Goal: Task Accomplishment & Management: Manage account settings

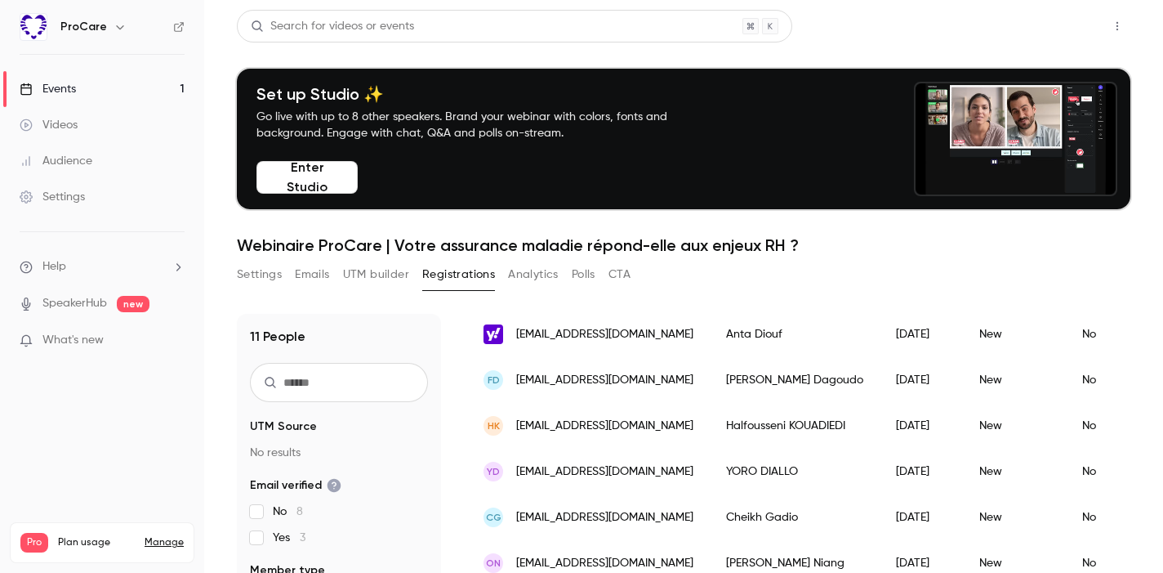
click at [1068, 21] on button "Share" at bounding box center [1059, 26] width 65 height 33
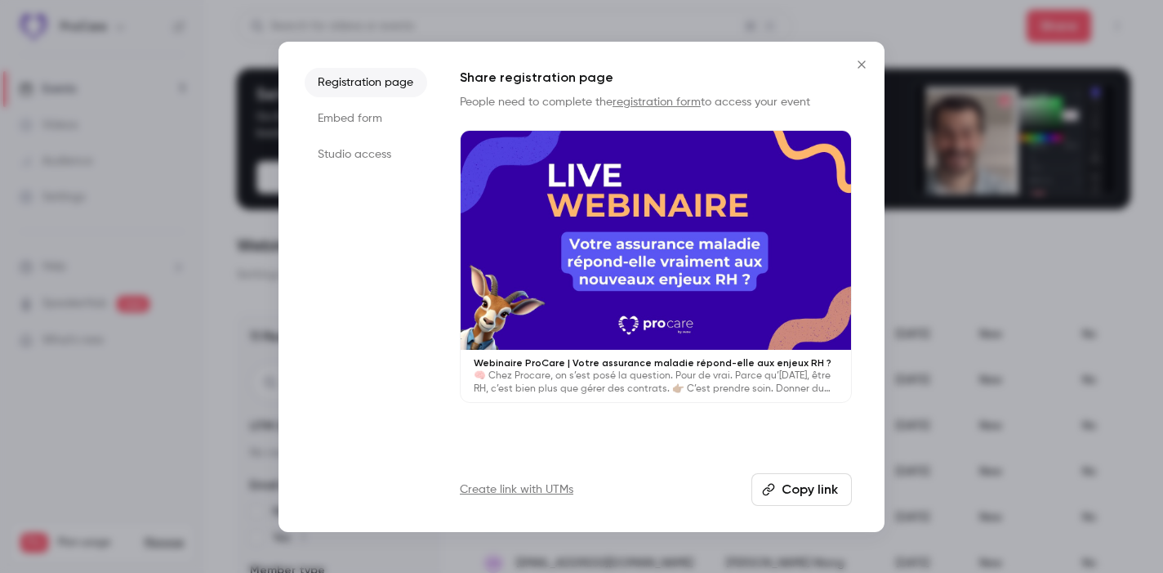
click at [826, 477] on button "Copy link" at bounding box center [802, 489] width 100 height 33
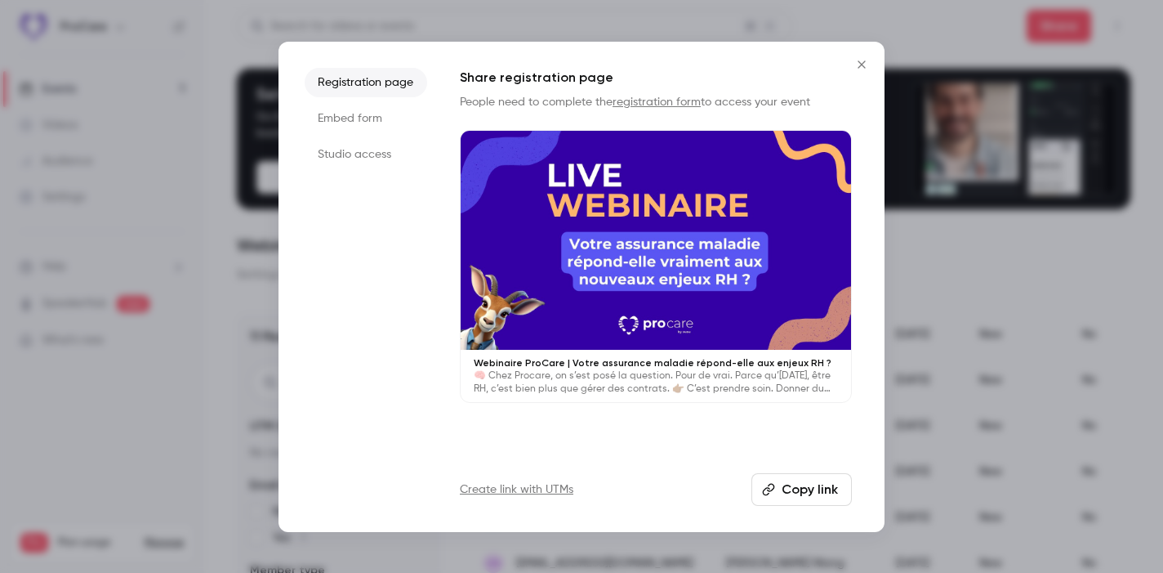
click at [866, 60] on icon "Close" at bounding box center [862, 64] width 20 height 13
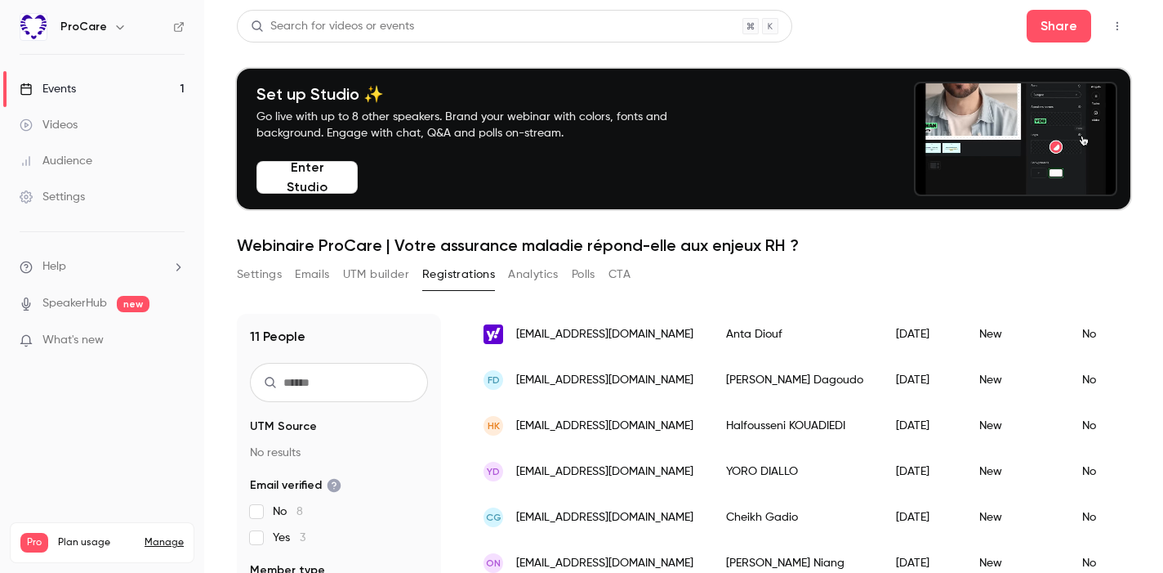
click at [62, 187] on link "Settings" at bounding box center [102, 197] width 204 height 36
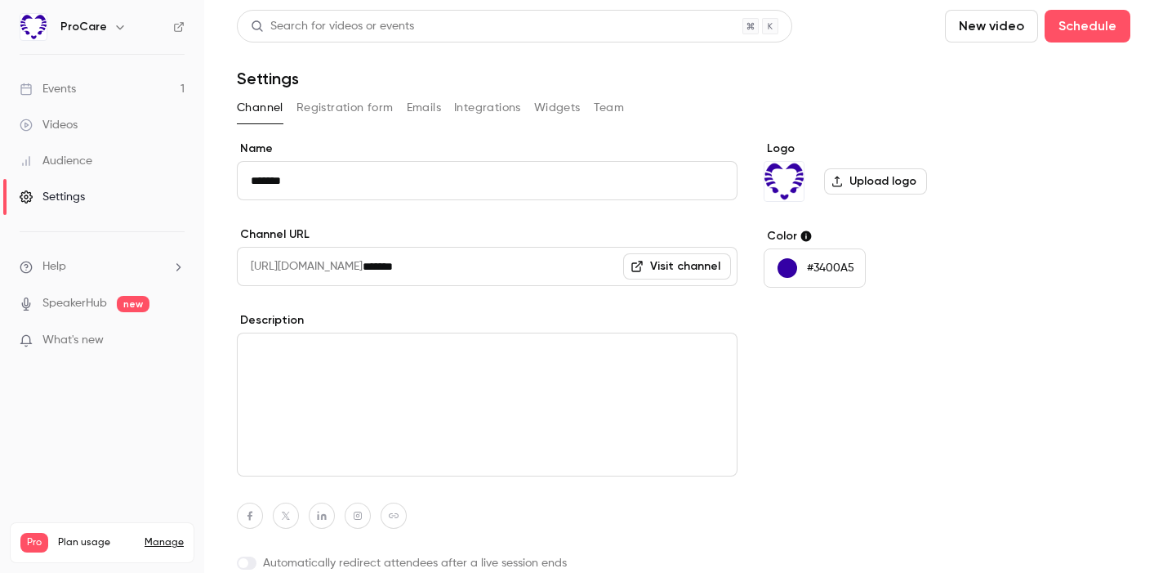
click at [81, 87] on link "Events 1" at bounding box center [102, 89] width 204 height 36
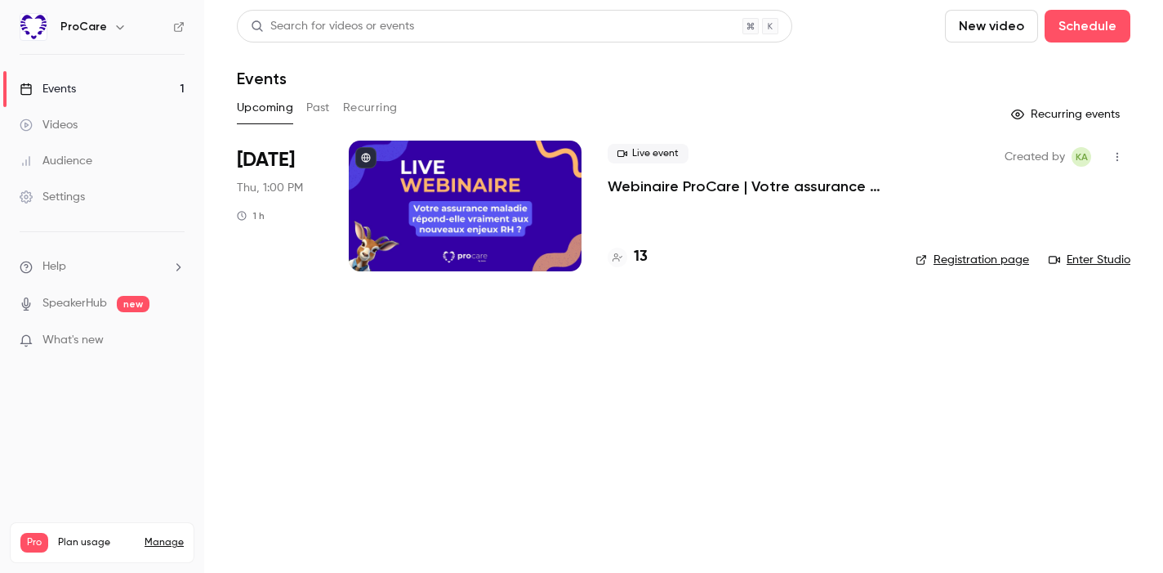
click at [429, 170] on div at bounding box center [465, 206] width 233 height 131
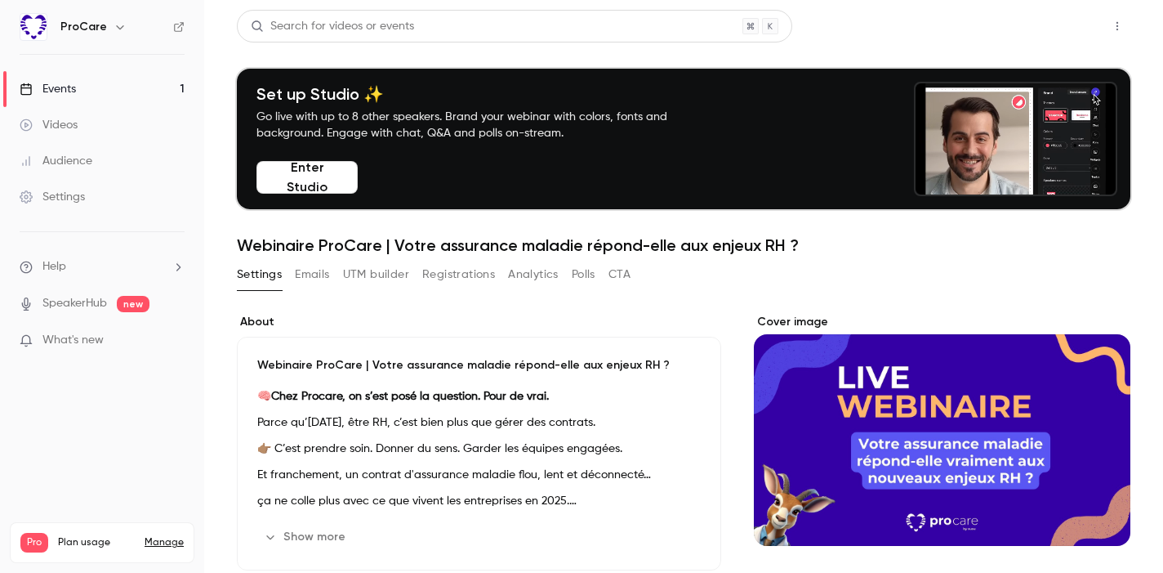
click at [1048, 40] on button "Share" at bounding box center [1059, 26] width 65 height 33
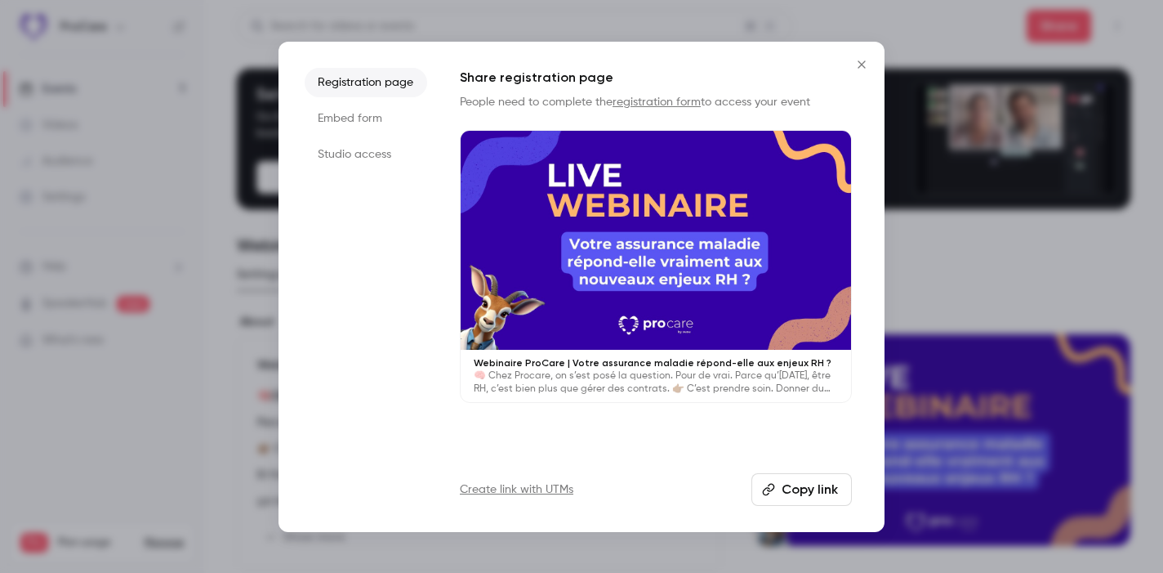
click at [818, 489] on button "Copy link" at bounding box center [802, 489] width 100 height 33
click at [807, 484] on button "Copy link" at bounding box center [802, 489] width 100 height 33
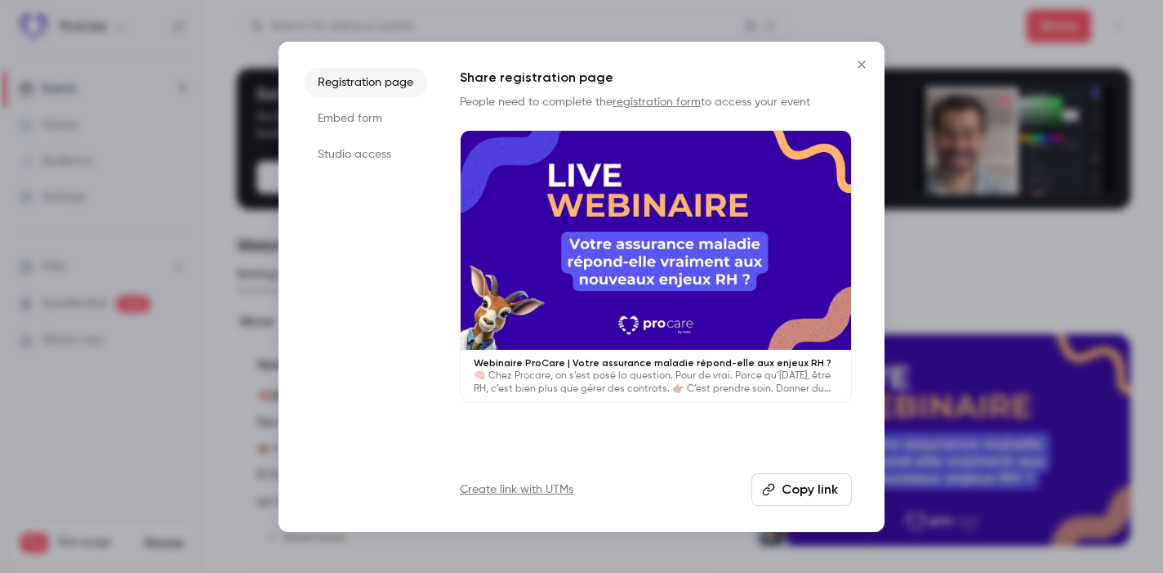
click at [860, 61] on icon "Close" at bounding box center [862, 64] width 20 height 13
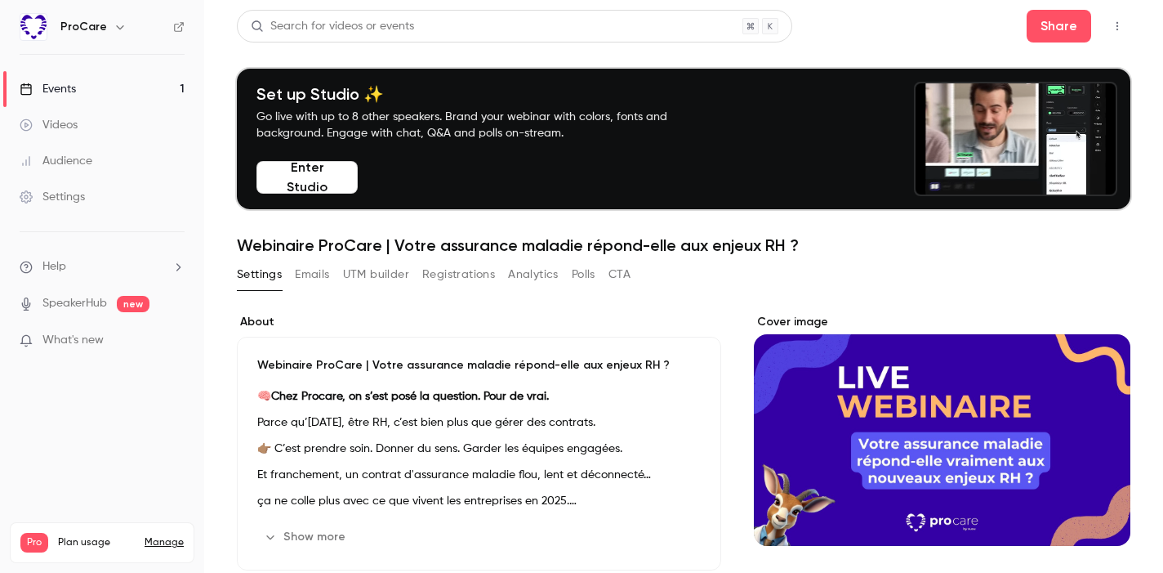
click at [78, 95] on link "Events 1" at bounding box center [102, 89] width 204 height 36
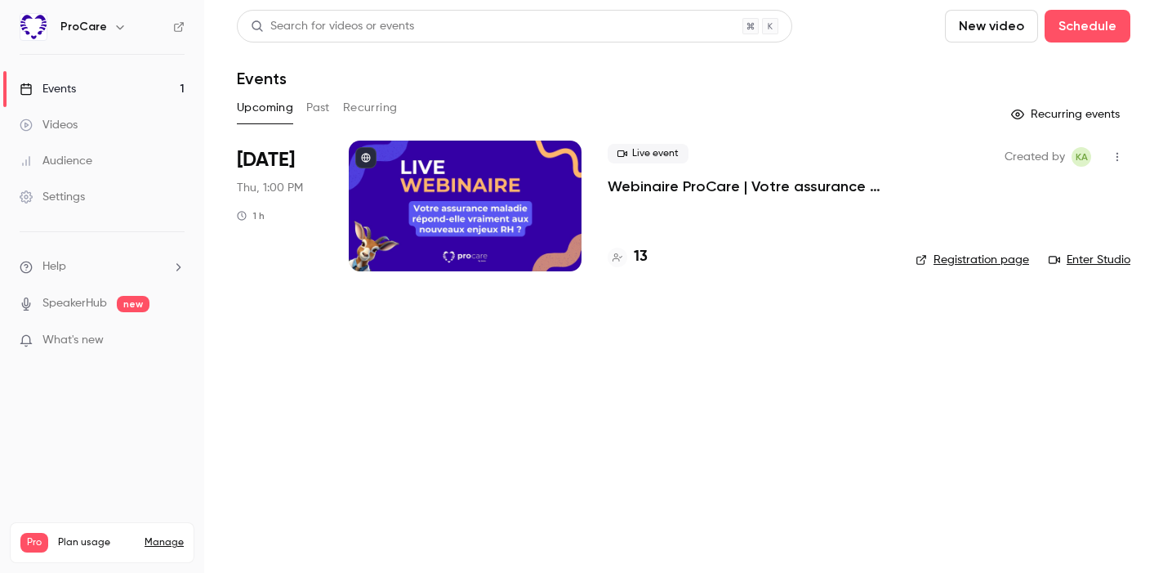
click at [292, 181] on span "Thu, 1:00 PM" at bounding box center [270, 188] width 66 height 16
click at [470, 167] on div at bounding box center [465, 206] width 233 height 131
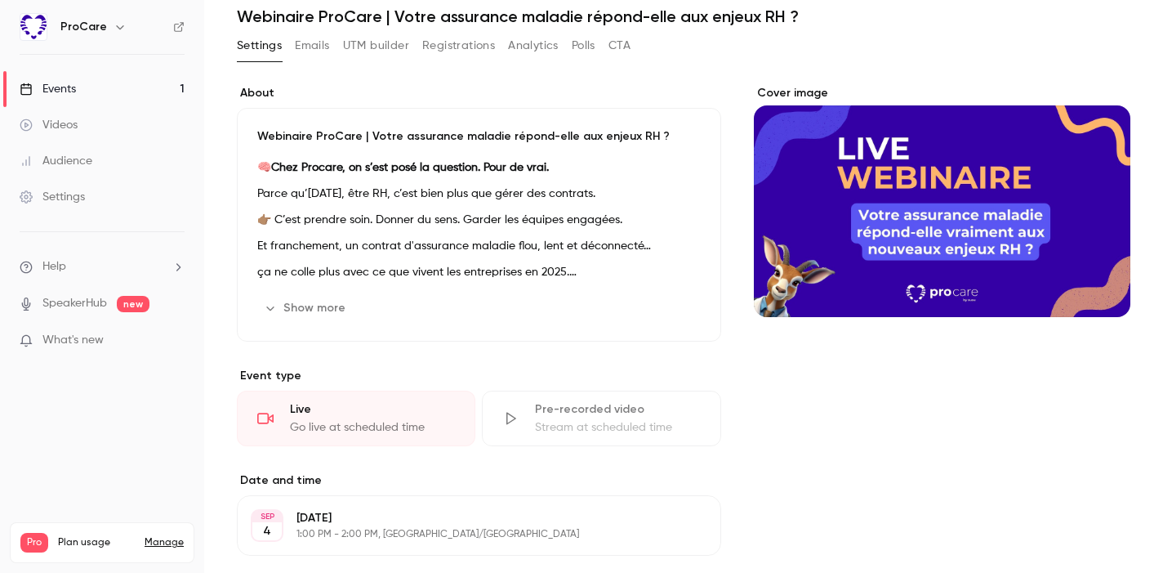
scroll to position [230, 0]
click at [341, 310] on button "Show more" at bounding box center [306, 307] width 98 height 26
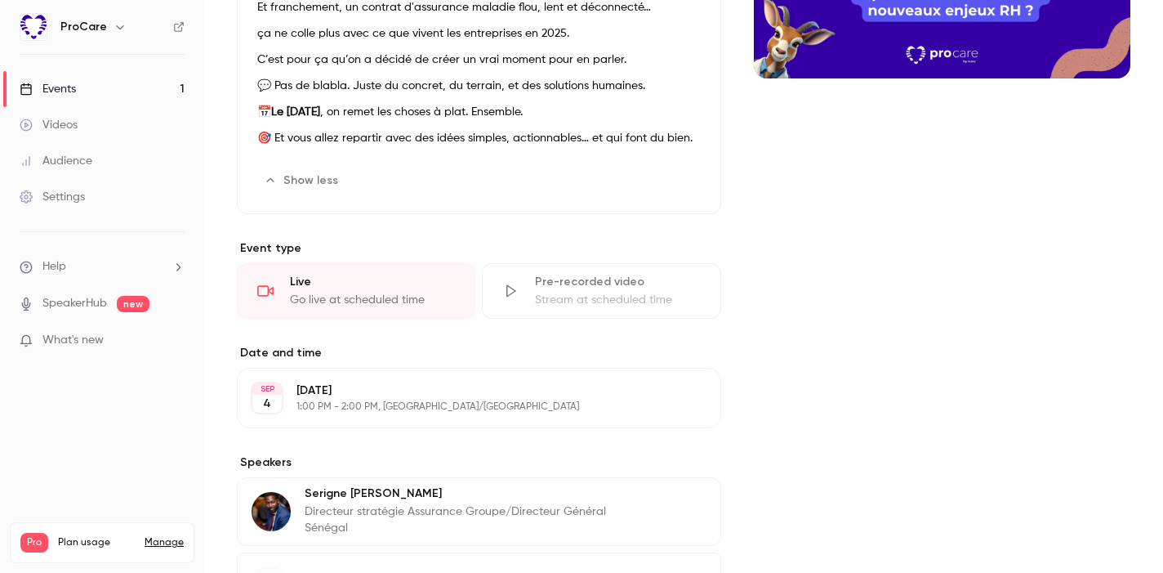
scroll to position [469, 0]
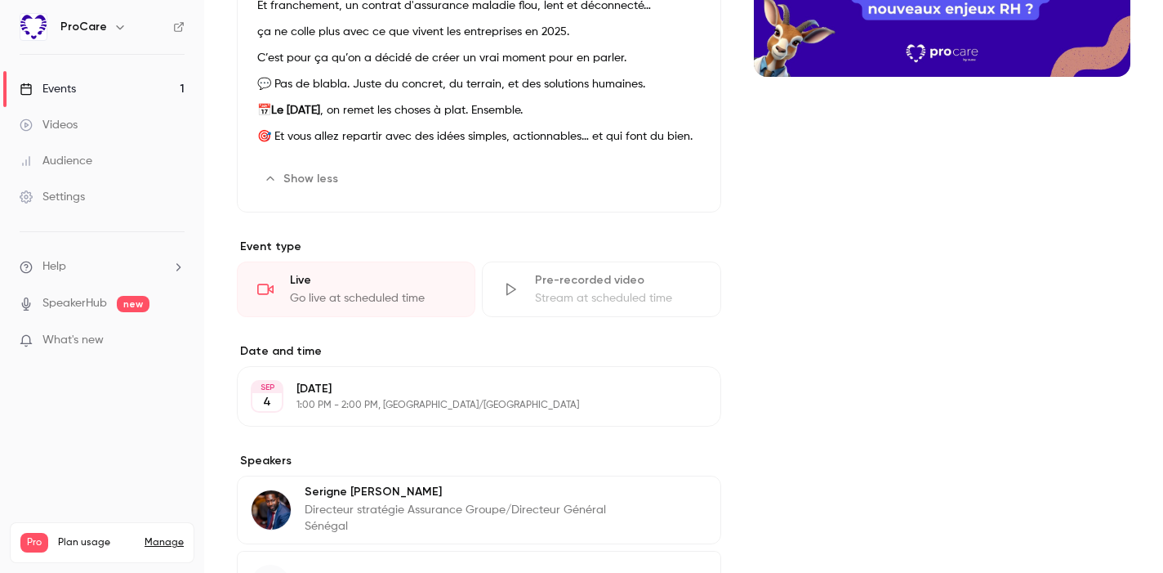
click at [415, 395] on p "[DATE]" at bounding box center [466, 389] width 338 height 16
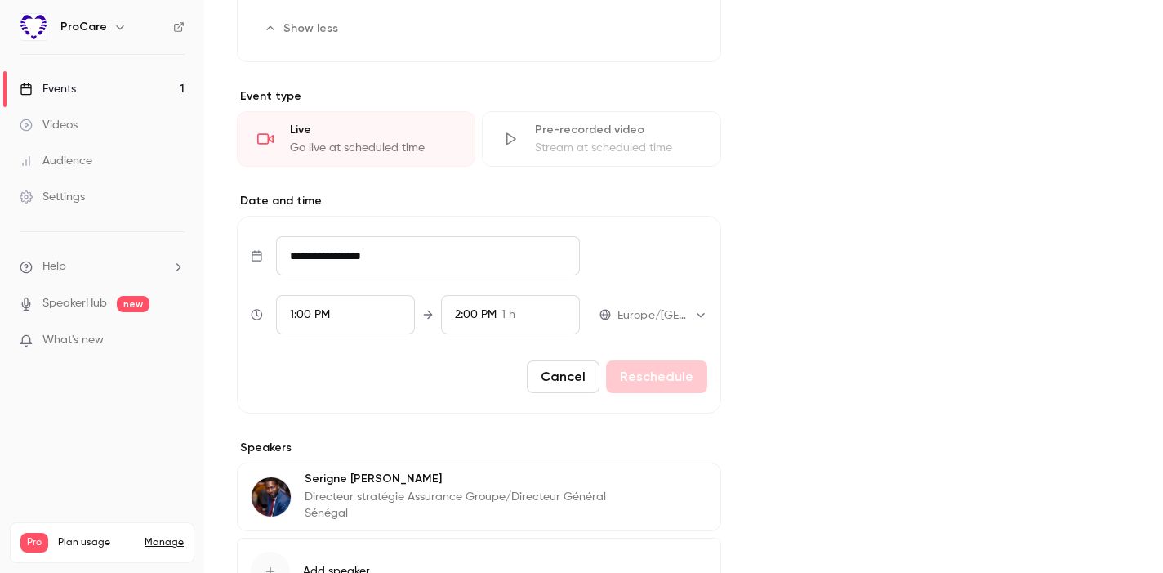
scroll to position [611, 0]
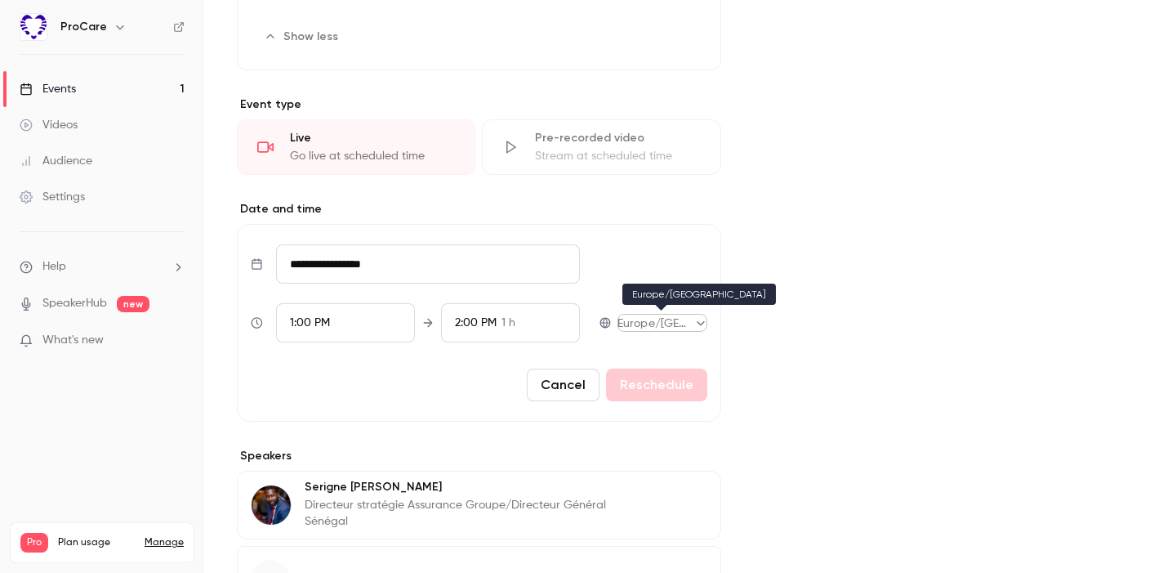
click at [697, 328] on body "ProCare Events 1 Videos Audience Settings Help SpeakerHub new What's new Pro Pl…" at bounding box center [581, 286] width 1163 height 573
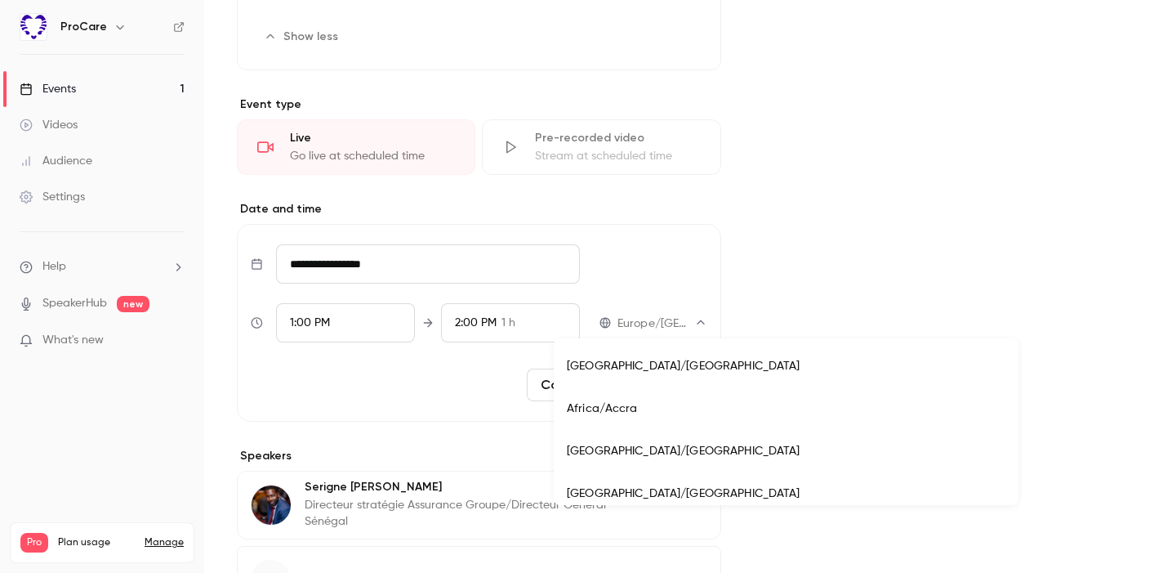
scroll to position [14600, 0]
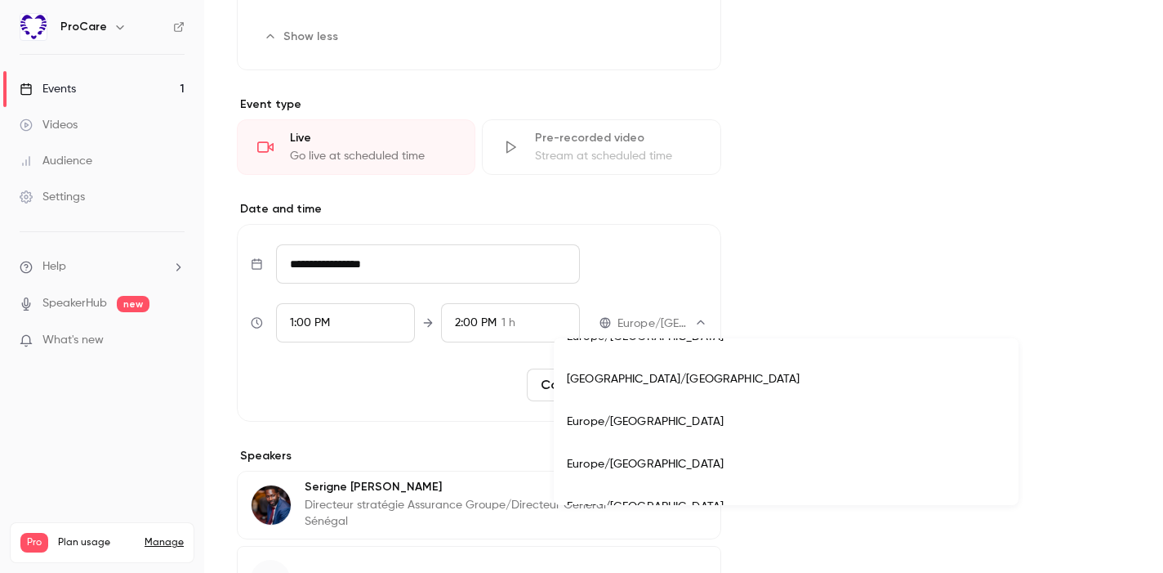
click at [895, 322] on div at bounding box center [581, 286] width 1163 height 573
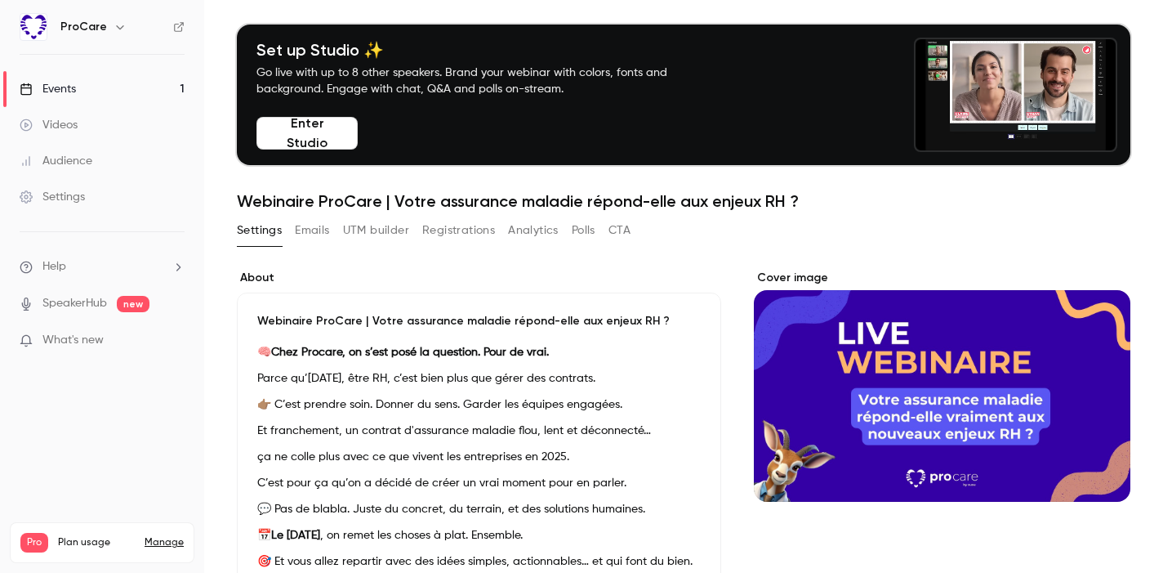
scroll to position [0, 0]
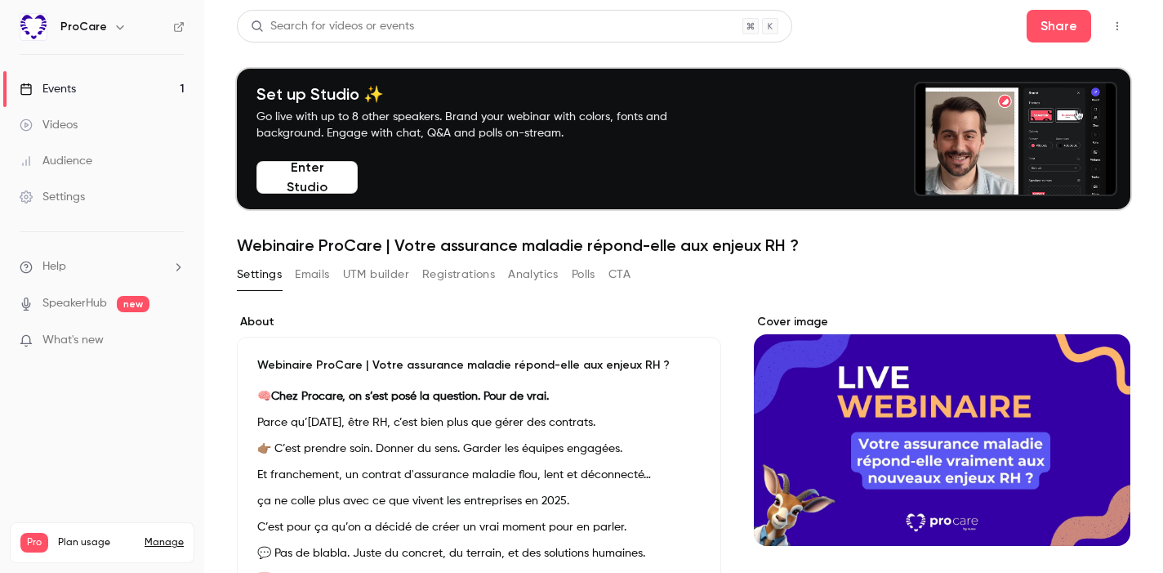
click at [440, 277] on button "Registrations" at bounding box center [458, 274] width 73 height 26
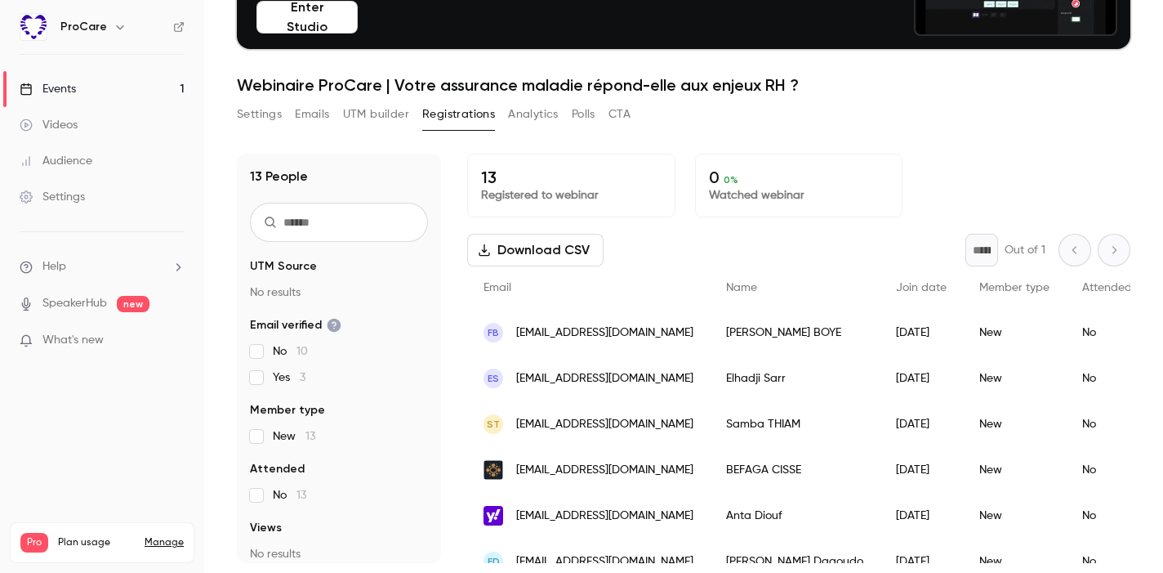
click at [62, 93] on div "Events" at bounding box center [48, 89] width 56 height 16
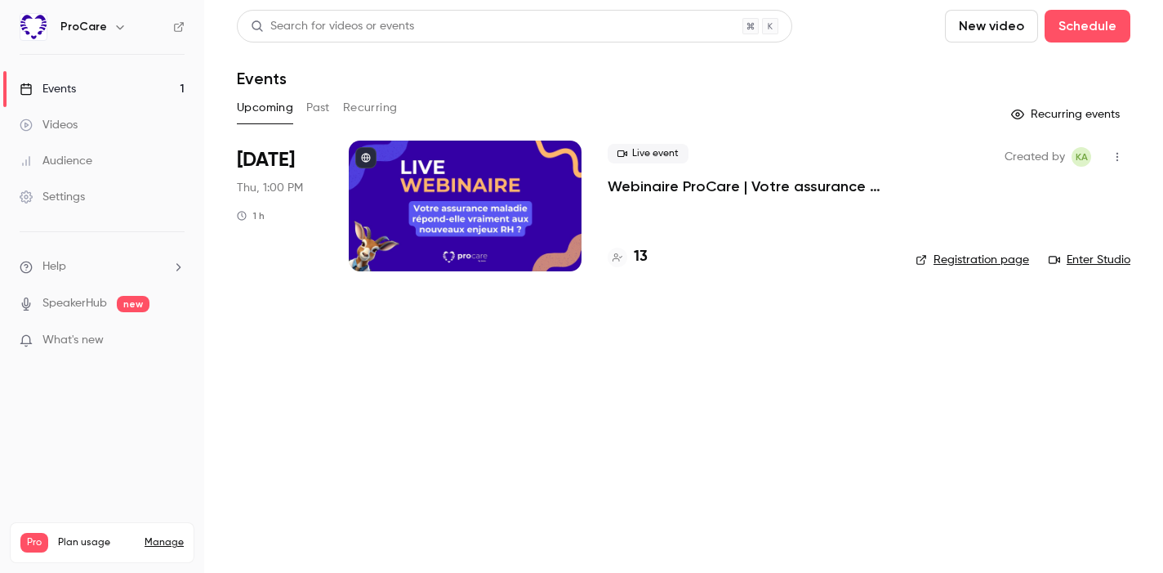
click at [261, 167] on span "[DATE]" at bounding box center [266, 160] width 58 height 26
click at [489, 160] on div at bounding box center [465, 206] width 233 height 131
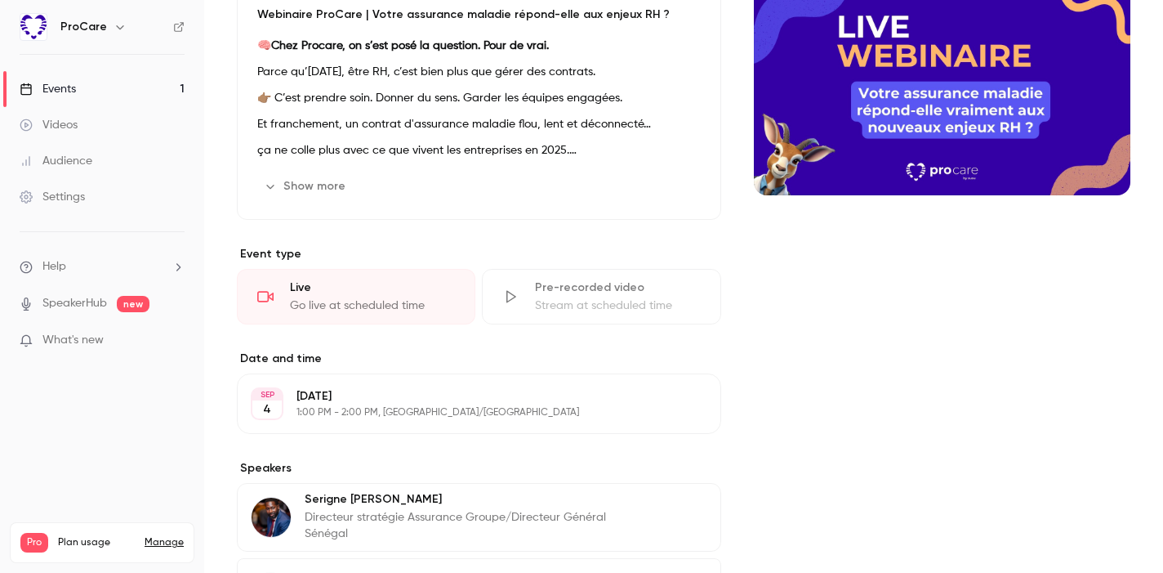
scroll to position [504, 0]
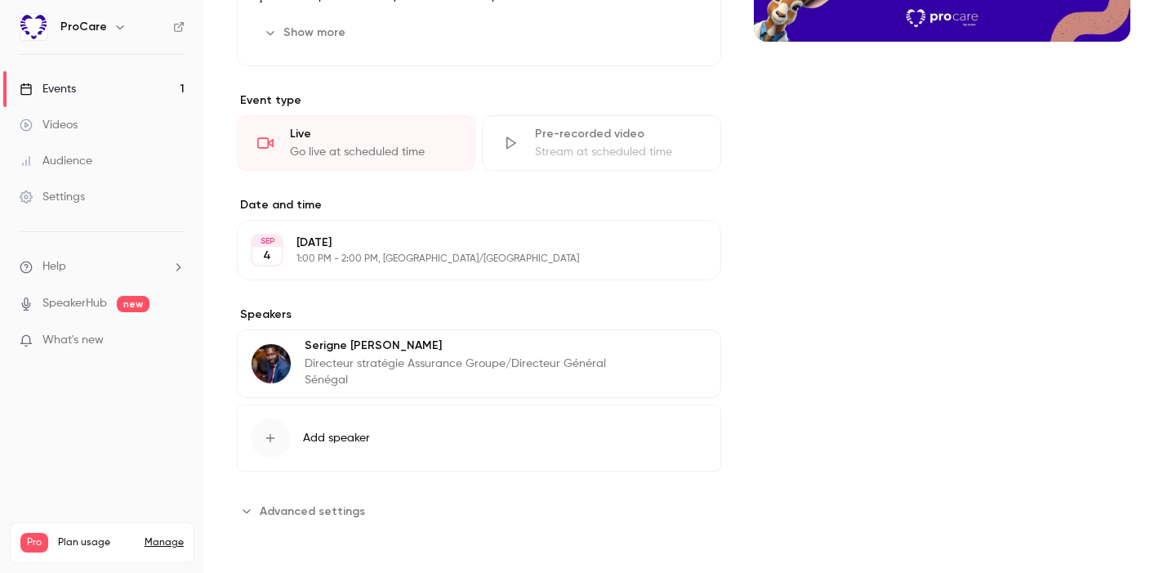
click at [320, 514] on span "Advanced settings" at bounding box center [312, 510] width 105 height 17
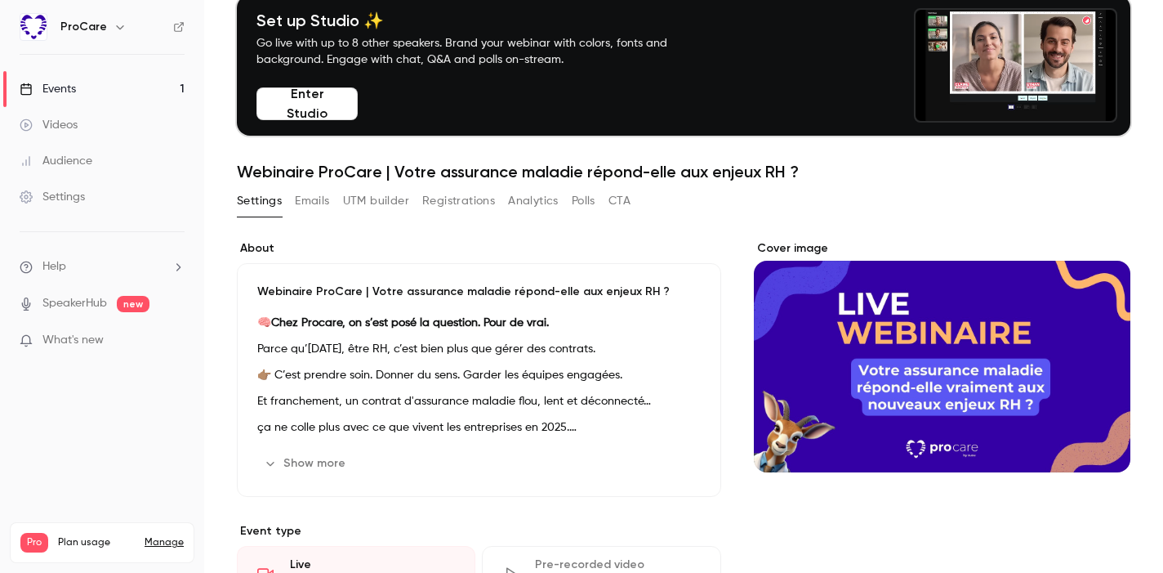
scroll to position [0, 0]
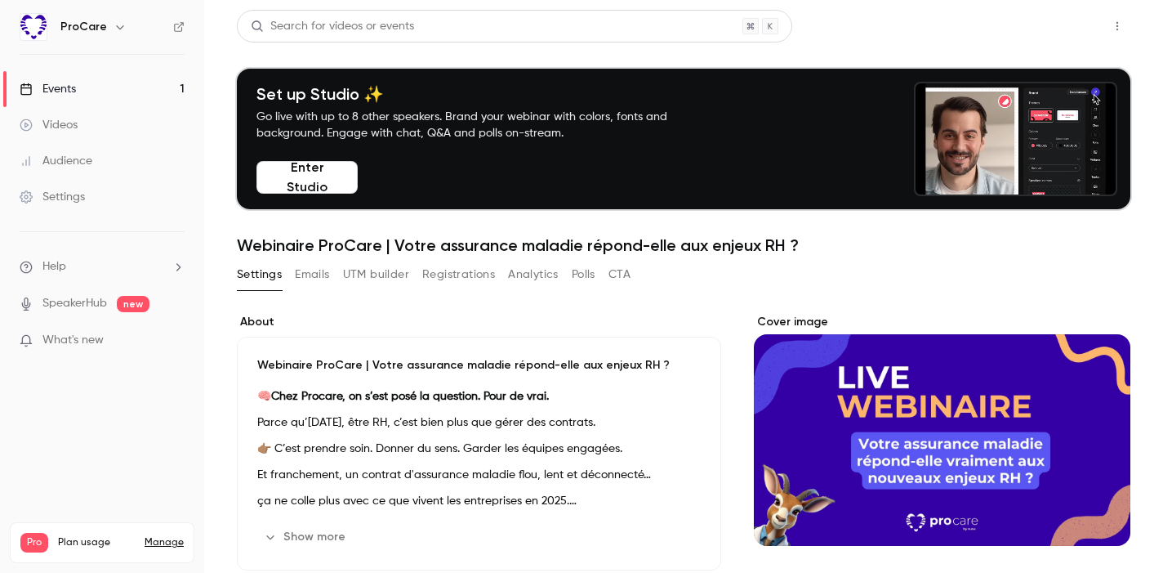
click at [1043, 17] on button "Share" at bounding box center [1059, 26] width 65 height 33
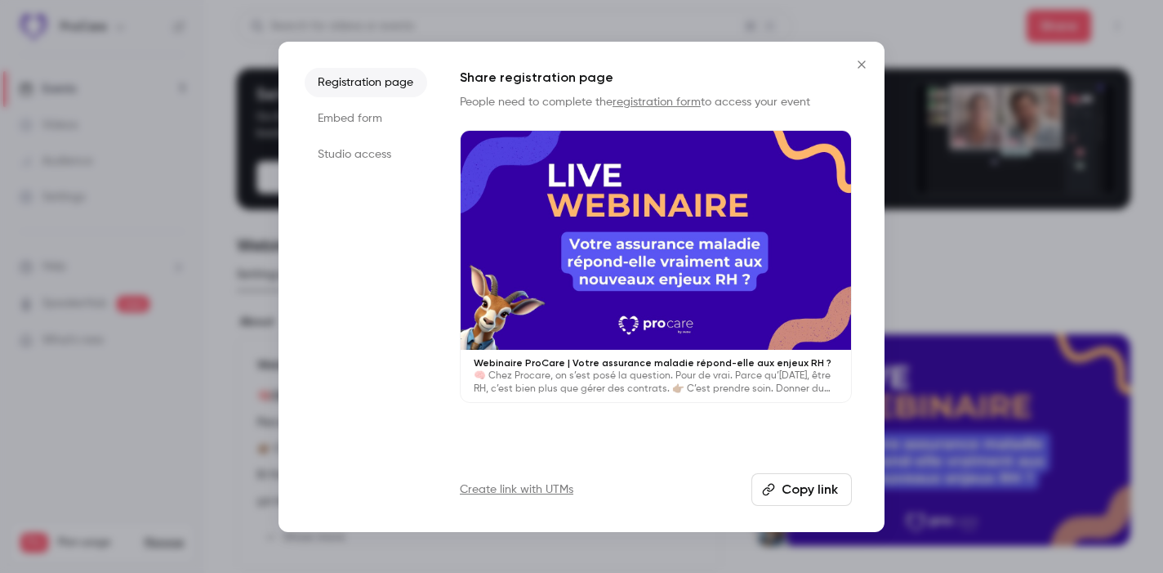
click at [810, 486] on button "Copy link" at bounding box center [802, 489] width 100 height 33
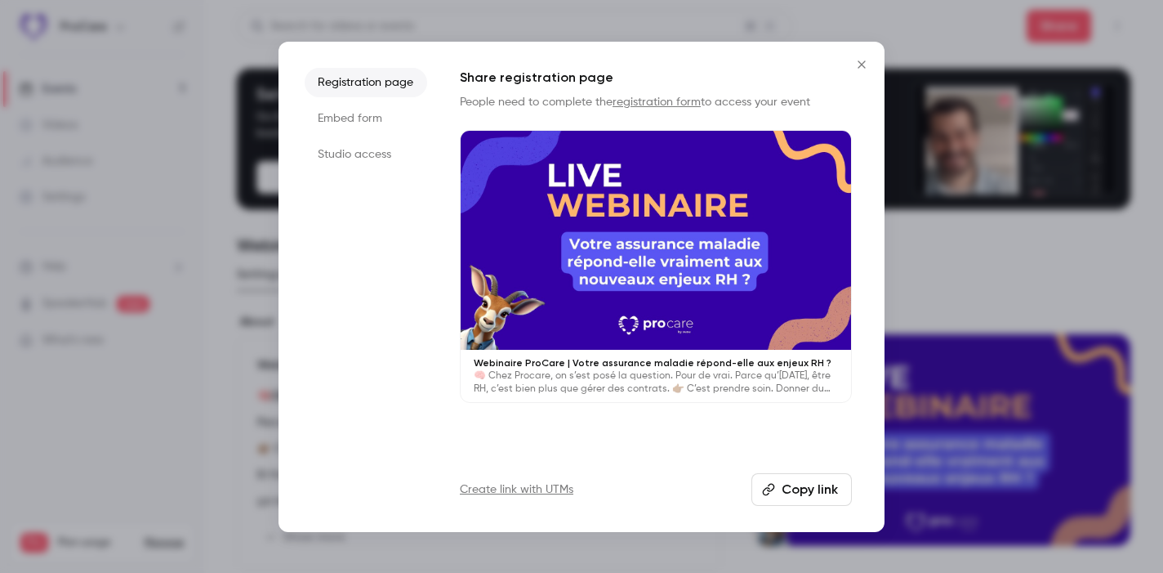
click at [860, 56] on button "Close" at bounding box center [862, 64] width 33 height 33
